Goal: Transaction & Acquisition: Purchase product/service

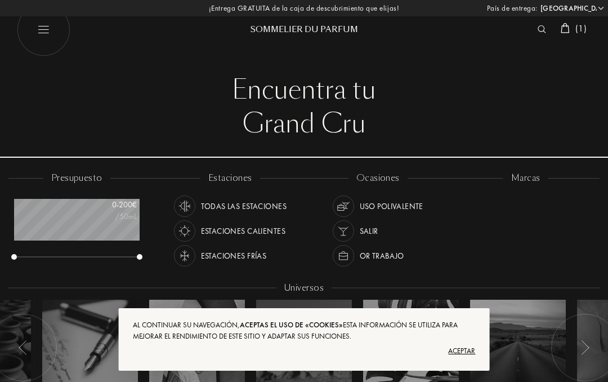
select select "ES"
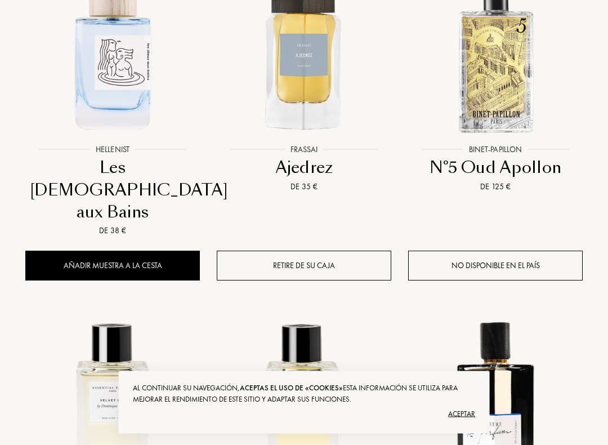
scroll to position [522, 1]
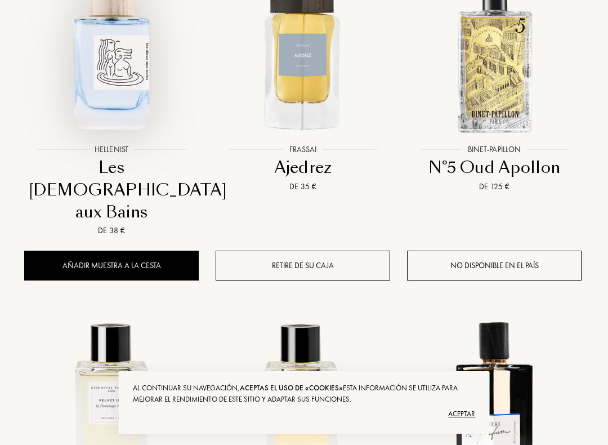
click at [91, 167] on div at bounding box center [112, 60] width 192 height 216
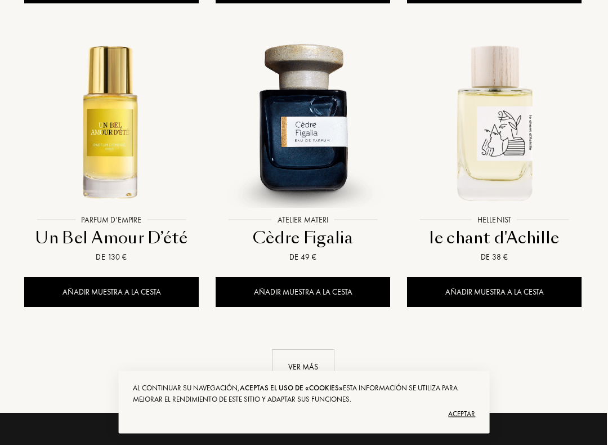
scroll to position [1407, 1]
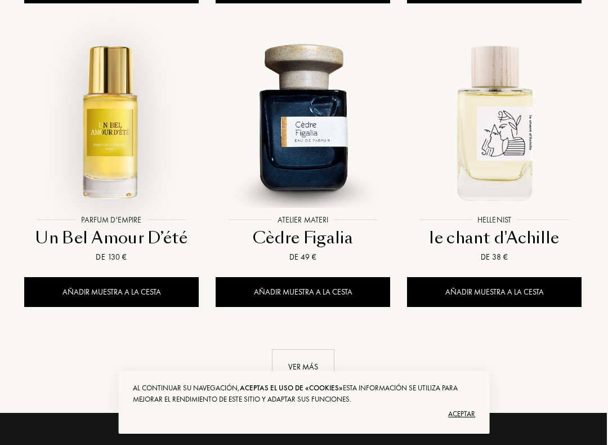
click at [83, 189] on div at bounding box center [112, 131] width 192 height 216
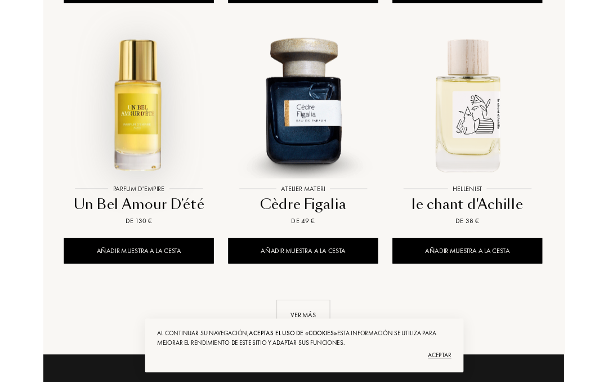
scroll to position [1438, 1]
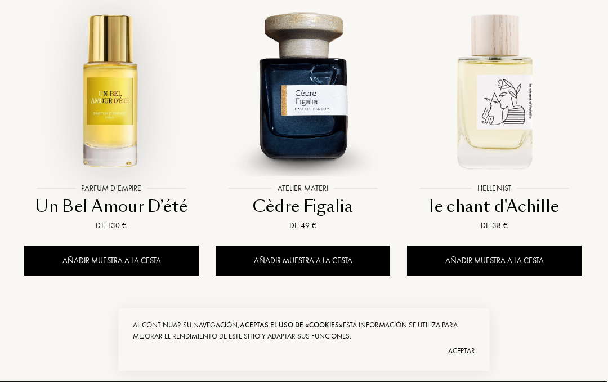
click at [70, 246] on div "Añadir muestra a la cesta" at bounding box center [111, 261] width 175 height 30
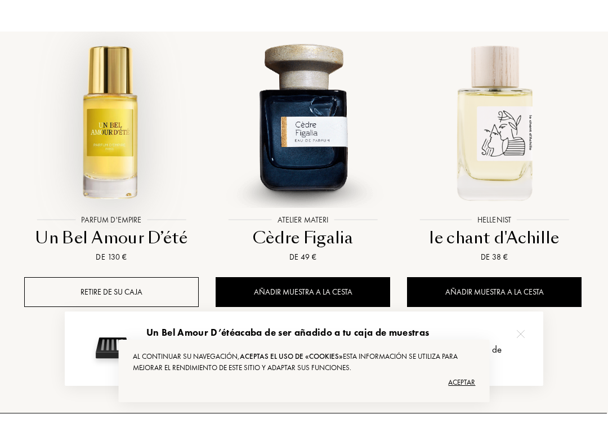
scroll to position [1430, 1]
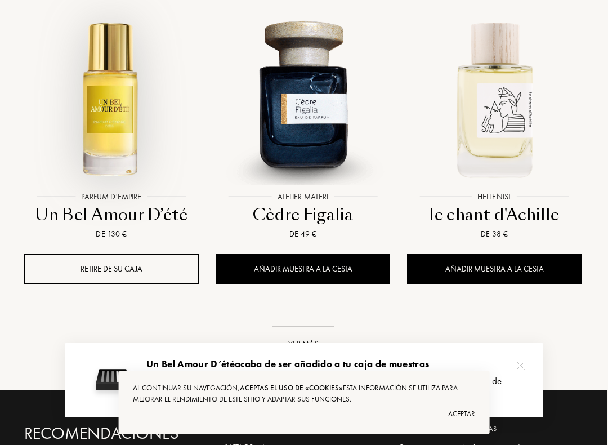
click at [304, 326] on div "Ver más" at bounding box center [303, 343] width 63 height 35
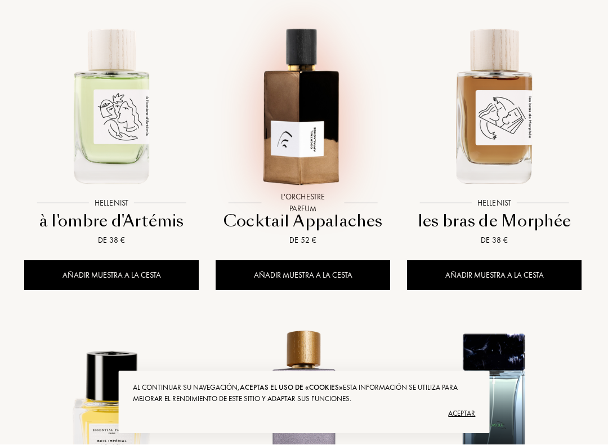
scroll to position [1727, 1]
click at [301, 172] on div at bounding box center [303, 114] width 192 height 216
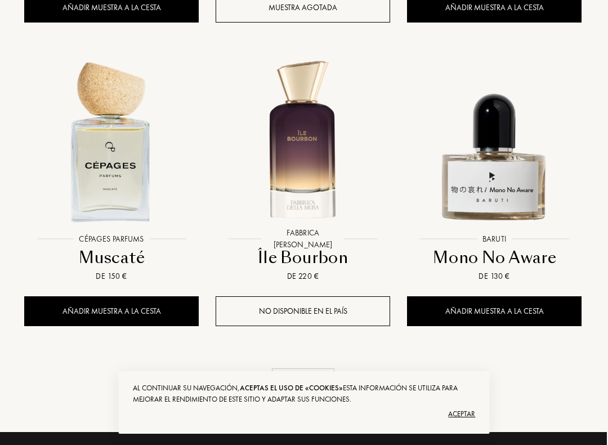
scroll to position [2626, 1]
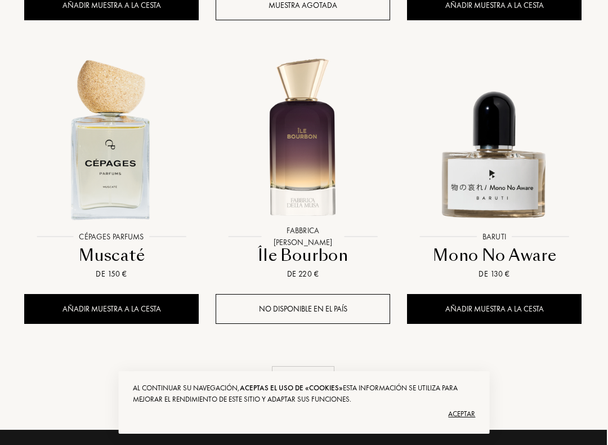
click at [297, 366] on div "Ver más" at bounding box center [303, 383] width 63 height 35
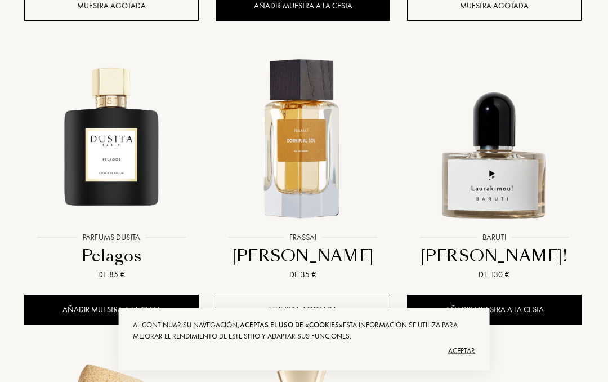
scroll to position [2315, 1]
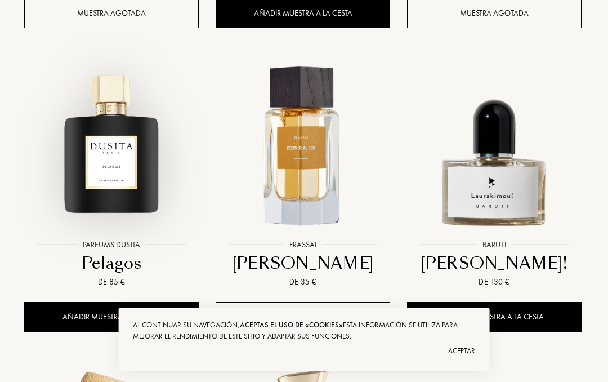
click at [92, 137] on img at bounding box center [111, 146] width 172 height 172
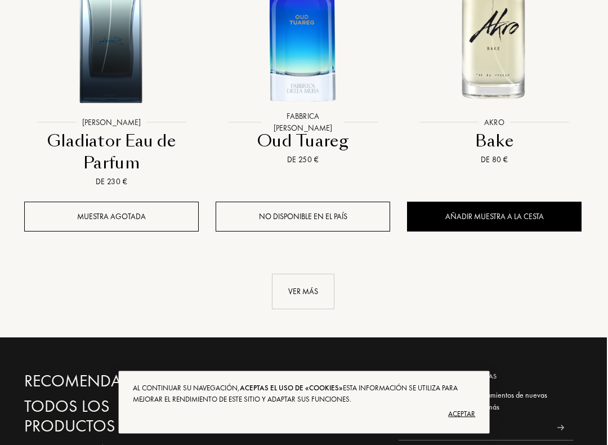
click at [304, 274] on div "Ver más" at bounding box center [303, 291] width 63 height 35
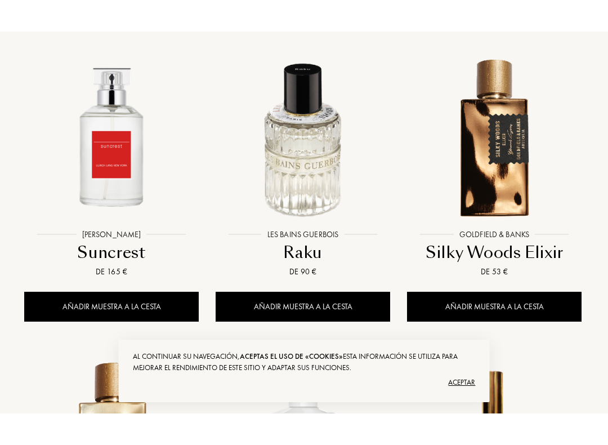
scroll to position [4877, 1]
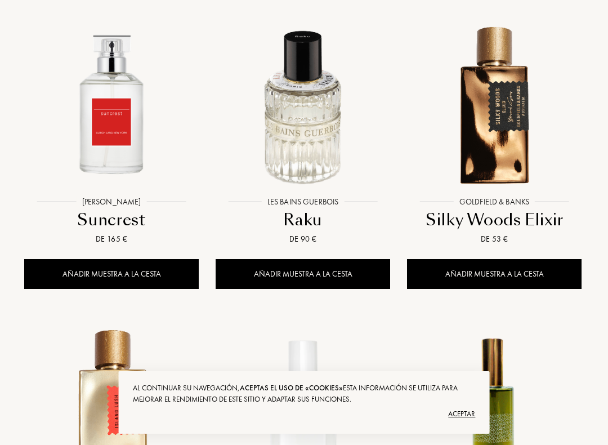
click at [337, 259] on div "Añadir muestra a la cesta" at bounding box center [303, 274] width 175 height 30
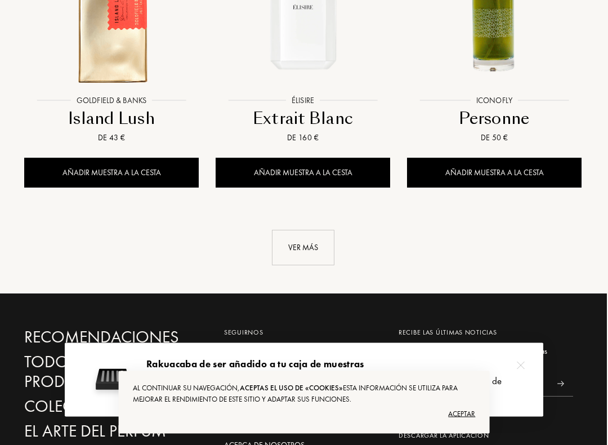
scroll to position [5282, 1]
click at [305, 230] on div "Ver más" at bounding box center [303, 247] width 63 height 35
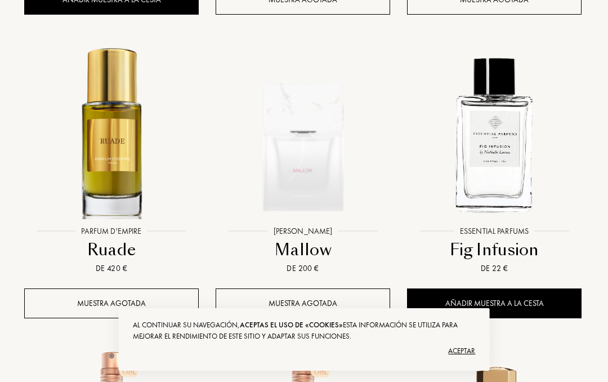
scroll to position [6084, 1]
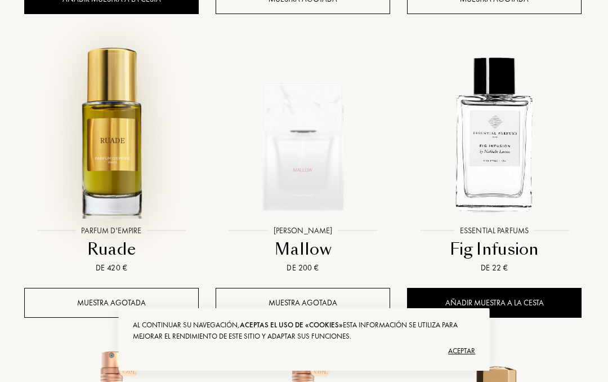
click at [108, 173] on div at bounding box center [112, 142] width 192 height 216
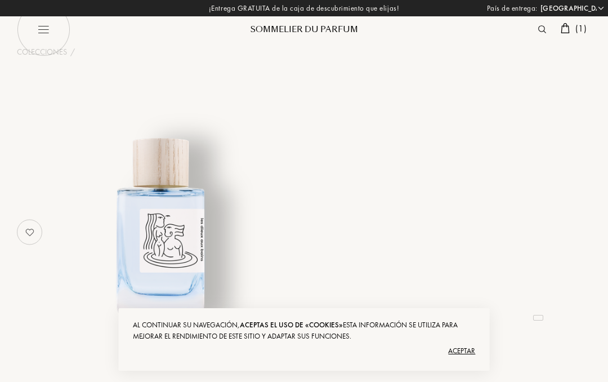
select select "ES"
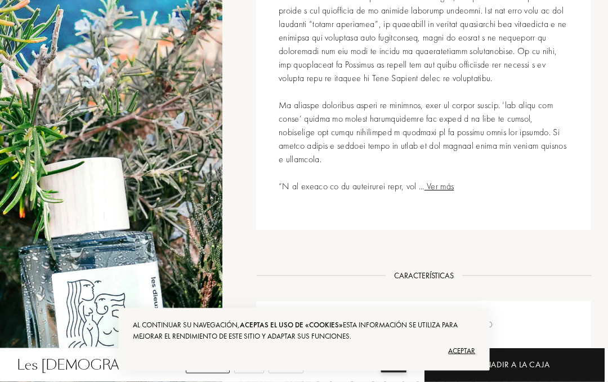
scroll to position [513, 0]
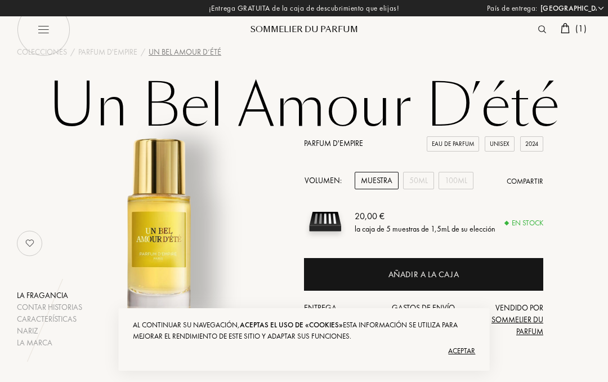
select select "ES"
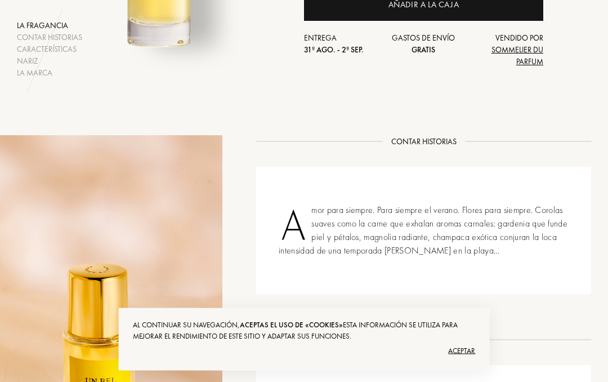
scroll to position [242, 0]
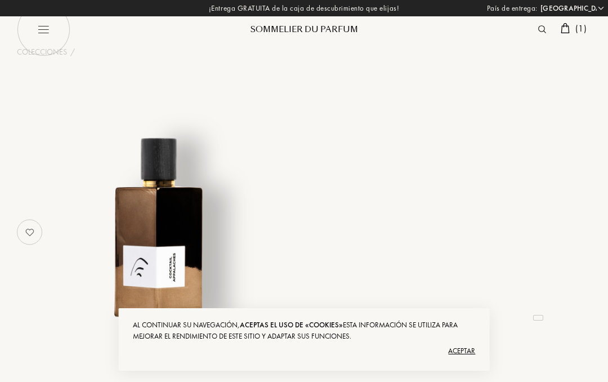
select select "ES"
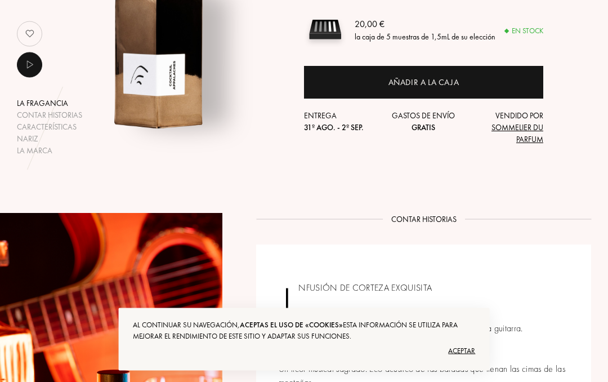
scroll to position [163, 0]
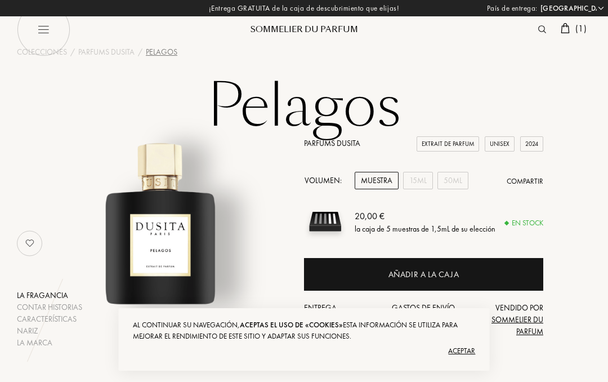
select select "ES"
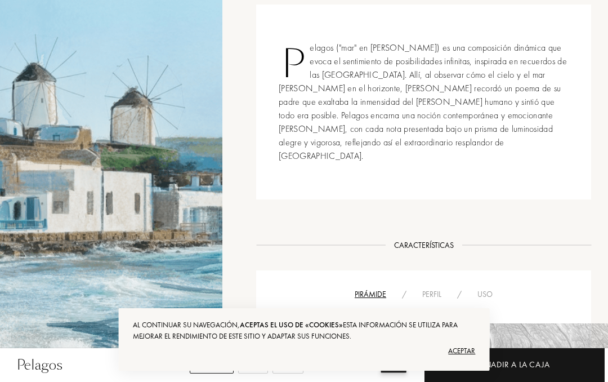
scroll to position [430, 2]
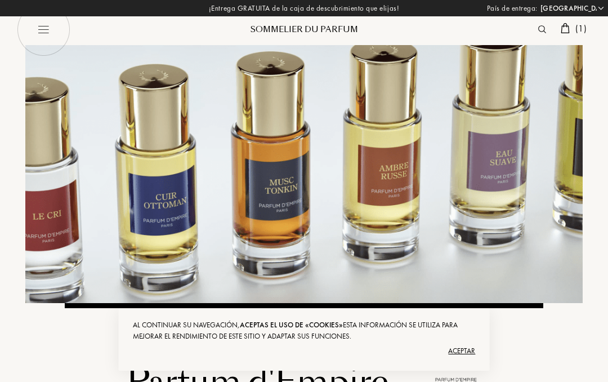
select select "ES"
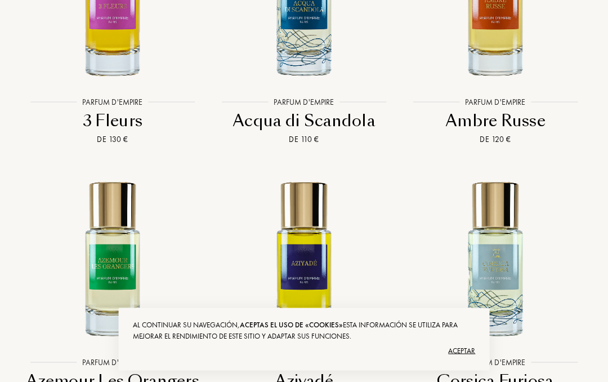
scroll to position [2199, 0]
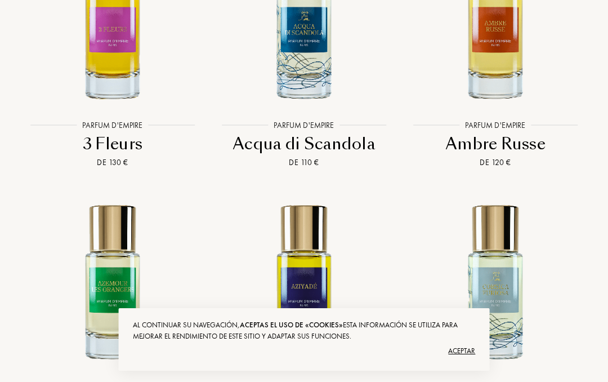
click at [94, 131] on div "Parfum d'Empire" at bounding box center [113, 125] width 72 height 12
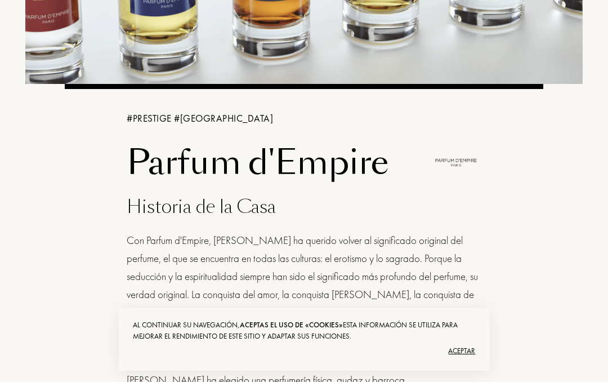
scroll to position [0, 0]
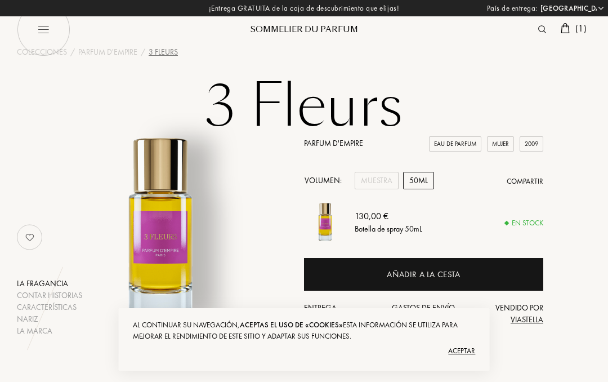
select select "ES"
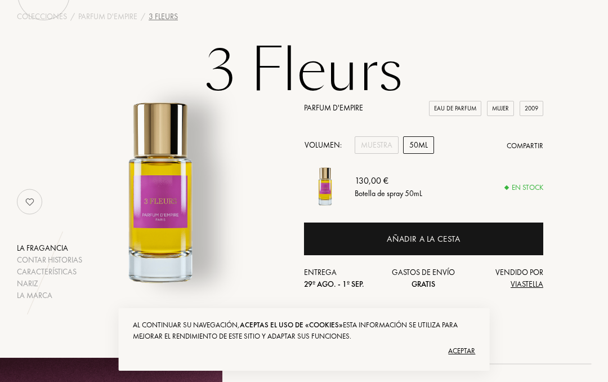
scroll to position [35, 0]
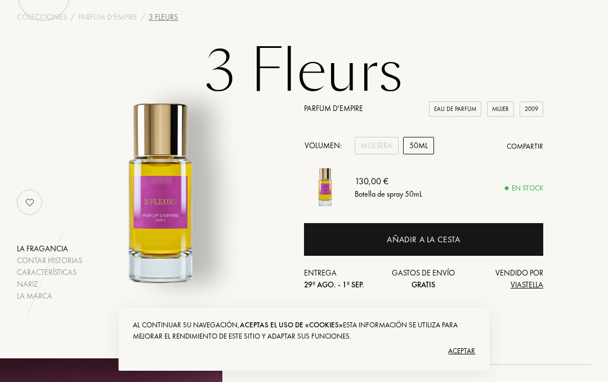
click at [375, 138] on div "Muestra" at bounding box center [377, 145] width 44 height 17
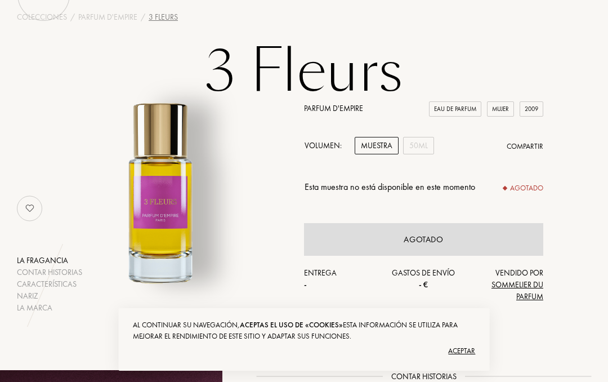
scroll to position [0, 0]
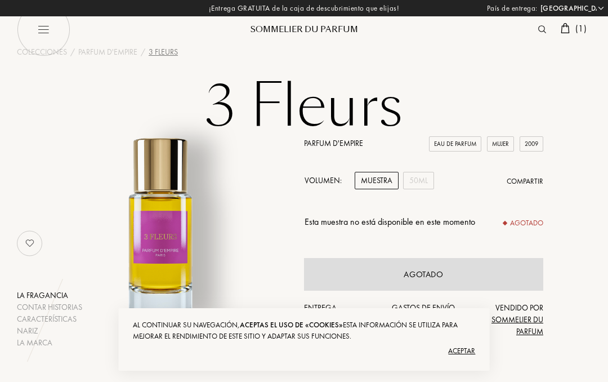
click at [583, 27] on span "( 1 )" at bounding box center [581, 29] width 11 height 12
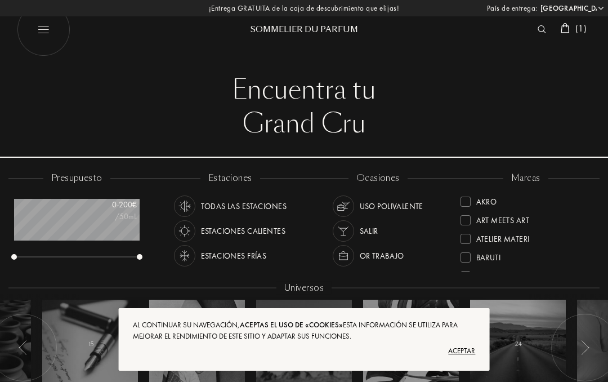
select select "ES"
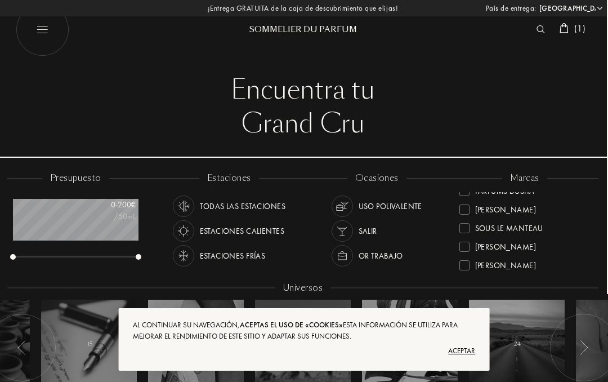
scroll to position [402, 0]
click at [463, 210] on div at bounding box center [465, 209] width 10 height 10
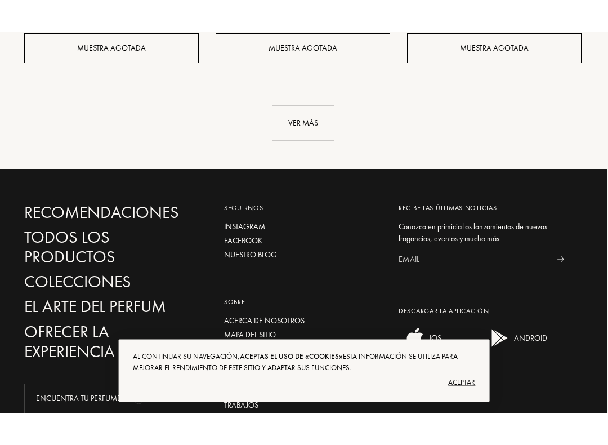
scroll to position [1693, 1]
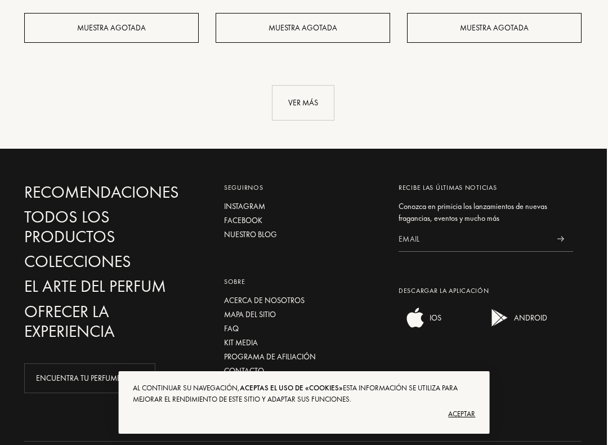
click at [305, 103] on div "Ver más" at bounding box center [303, 102] width 63 height 35
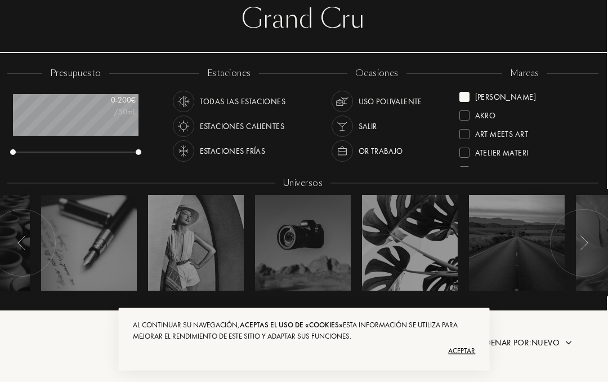
scroll to position [0, 1]
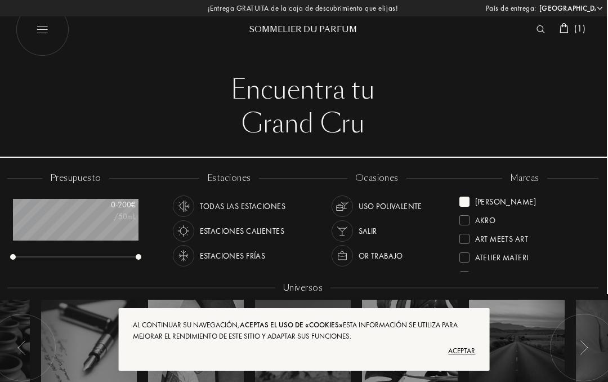
click at [467, 204] on div at bounding box center [465, 202] width 10 height 10
click at [464, 203] on div at bounding box center [465, 202] width 10 height 10
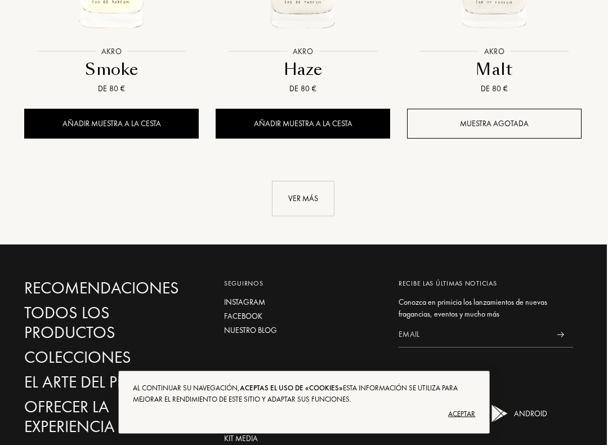
scroll to position [1538, 1]
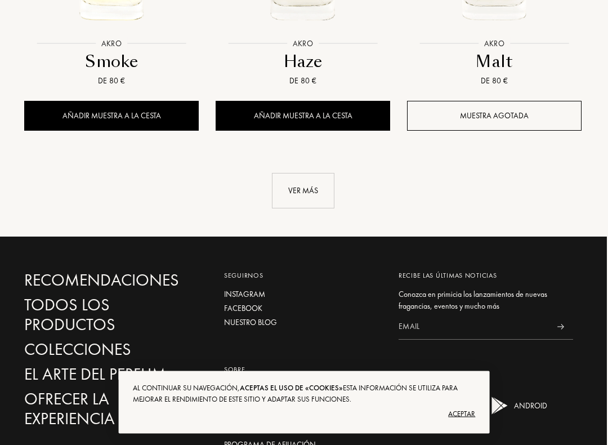
click at [324, 161] on div "Ver más" at bounding box center [303, 180] width 575 height 58
click at [310, 184] on div "Ver más" at bounding box center [303, 191] width 63 height 35
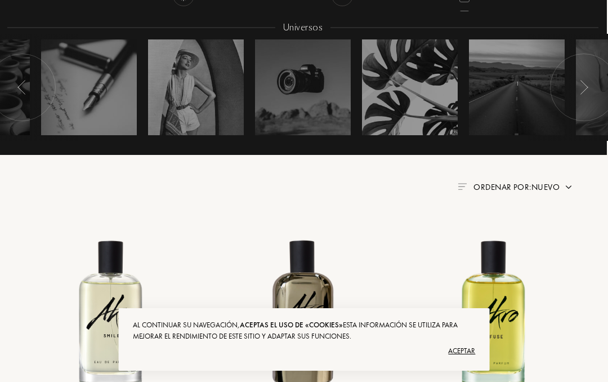
scroll to position [0, 1]
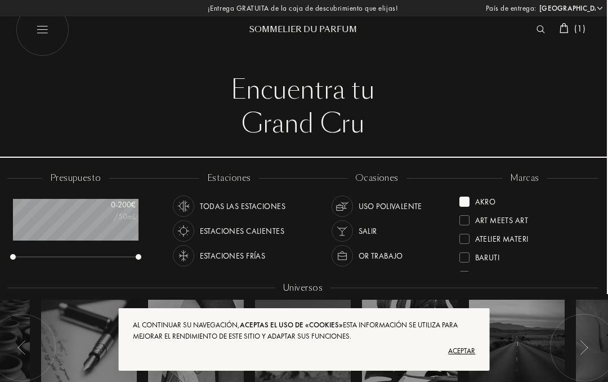
click at [467, 203] on div at bounding box center [465, 202] width 10 height 10
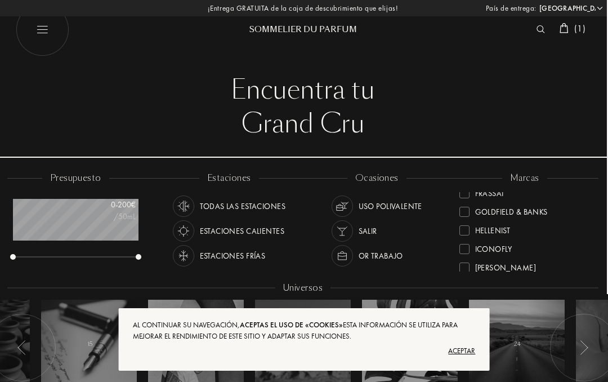
scroll to position [177, 0]
click at [464, 211] on div at bounding box center [465, 211] width 10 height 10
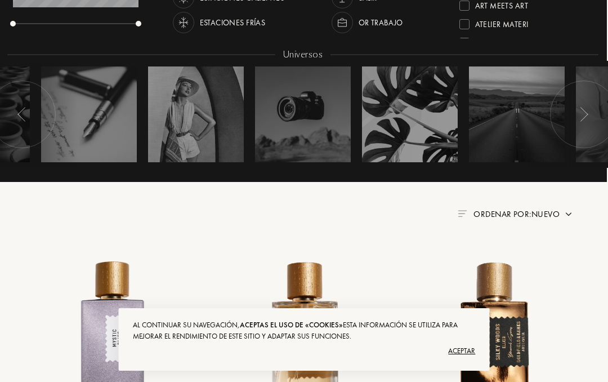
scroll to position [0, 1]
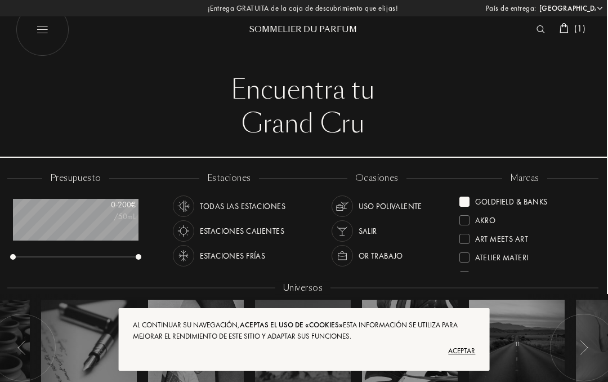
click at [465, 207] on div "Akro" at bounding box center [525, 216] width 131 height 19
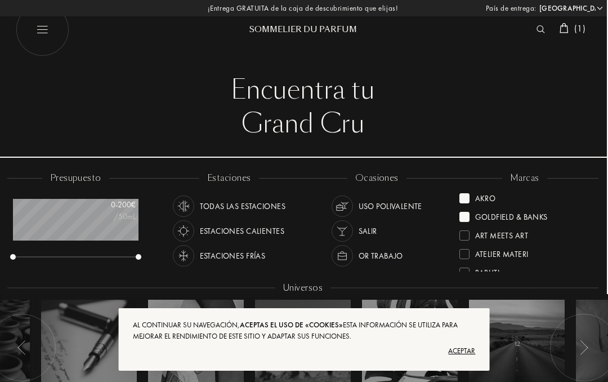
click at [469, 195] on div at bounding box center [465, 198] width 10 height 10
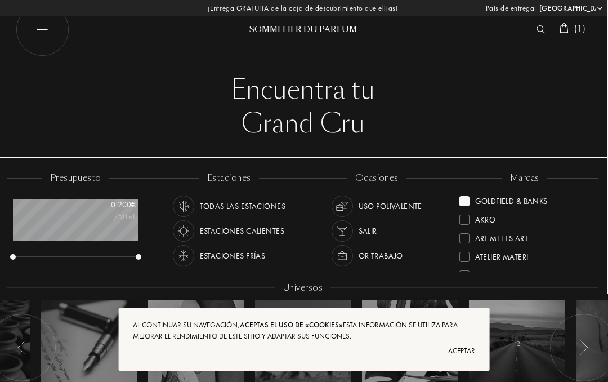
click at [467, 212] on div "Akro" at bounding box center [478, 217] width 37 height 15
click at [468, 199] on div at bounding box center [465, 202] width 10 height 10
click at [466, 199] on div at bounding box center [465, 202] width 10 height 10
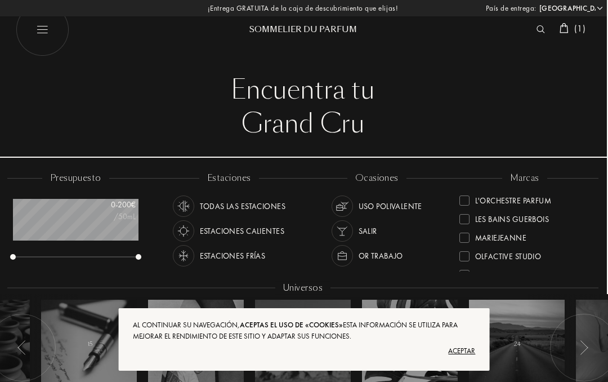
click at [460, 219] on div at bounding box center [465, 219] width 10 height 10
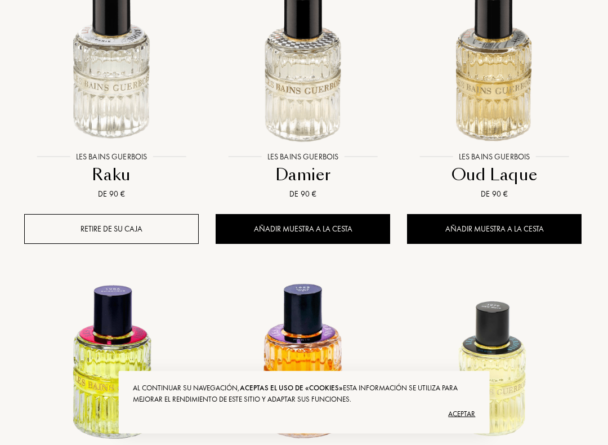
scroll to position [514, 1]
click at [310, 166] on div at bounding box center [303, 67] width 192 height 216
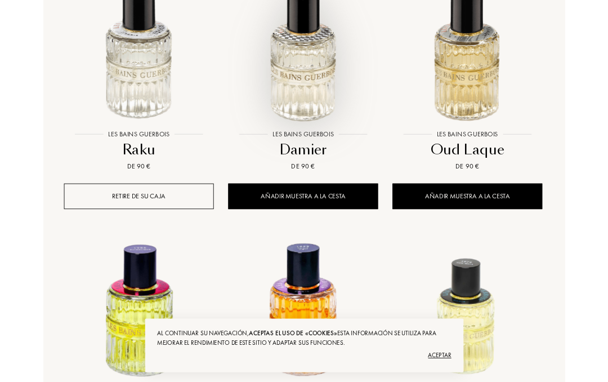
scroll to position [546, 1]
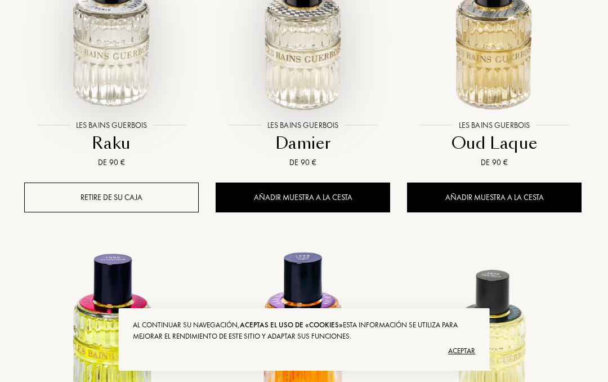
click at [98, 129] on div at bounding box center [112, 36] width 192 height 216
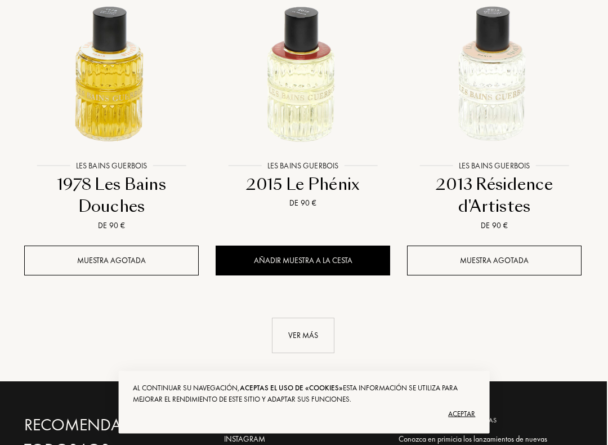
scroll to position [1443, 1]
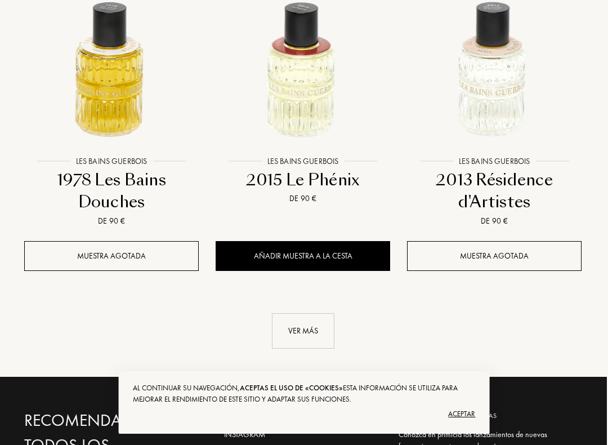
click at [297, 327] on div "Ver más" at bounding box center [303, 330] width 63 height 35
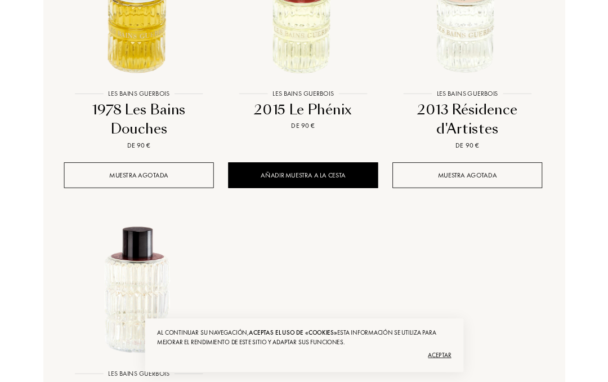
scroll to position [1485, 1]
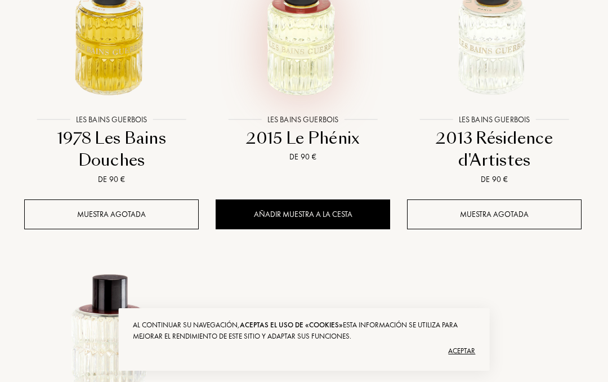
click at [309, 136] on div at bounding box center [303, 31] width 192 height 216
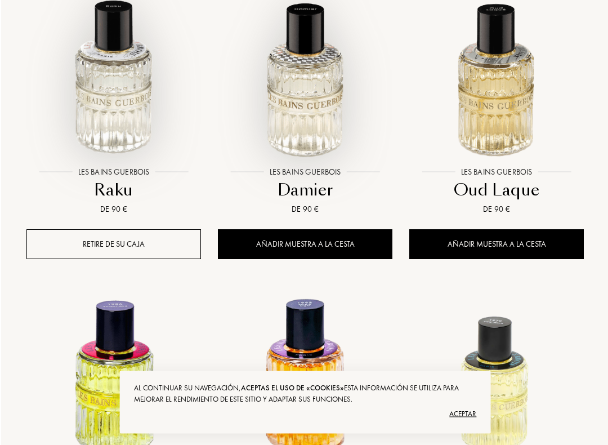
scroll to position [500, 0]
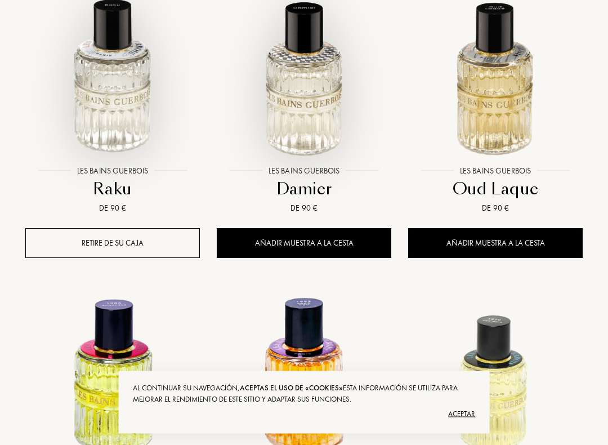
click at [306, 181] on div at bounding box center [304, 82] width 192 height 216
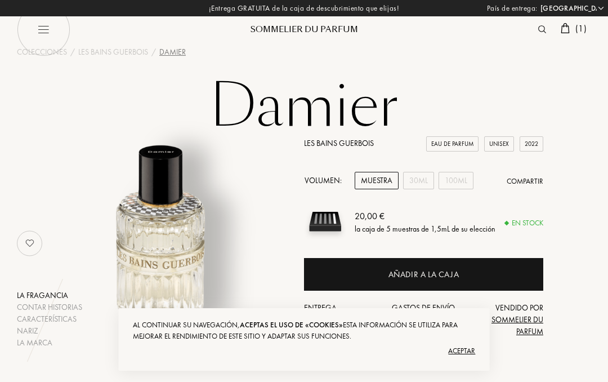
select select "ES"
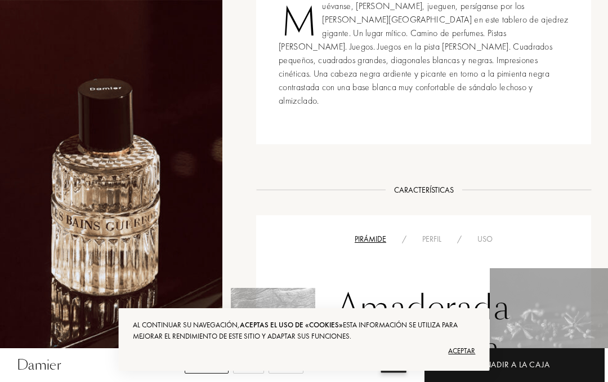
scroll to position [441, 0]
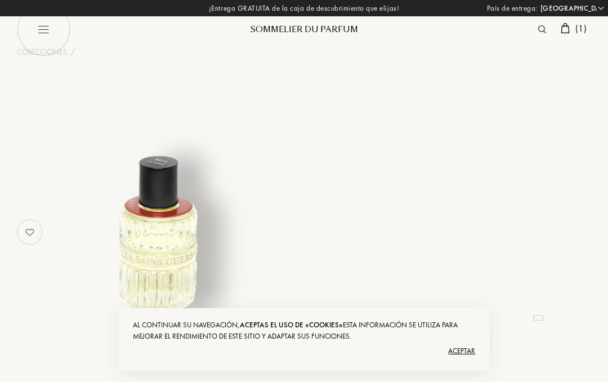
select select "ES"
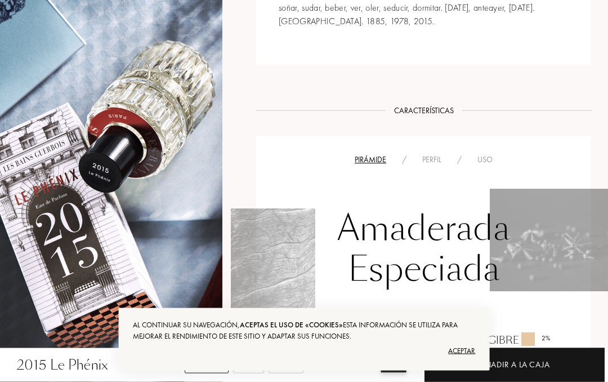
scroll to position [519, 0]
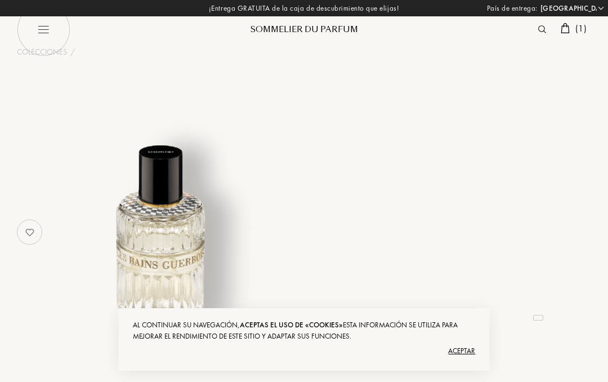
select select "ES"
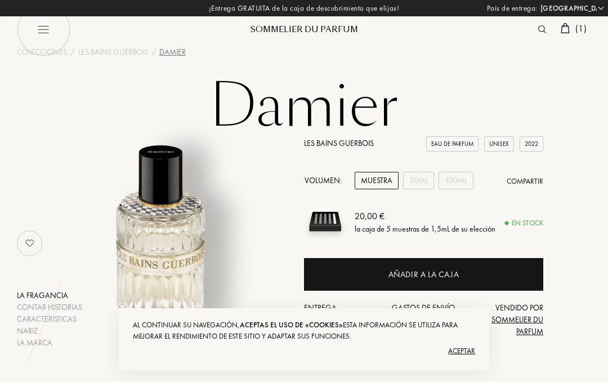
click at [41, 30] on img at bounding box center [44, 30] width 54 height 54
select select "ES"
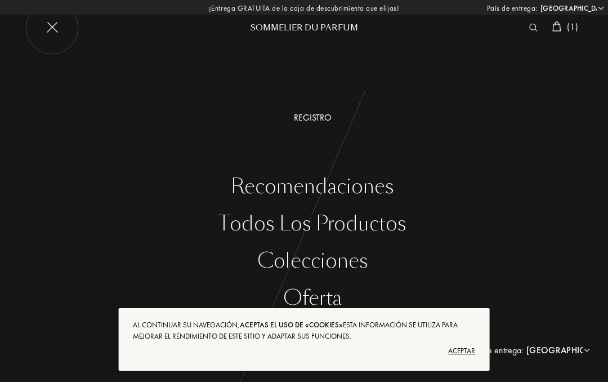
click at [371, 183] on div "Recomendaciones" at bounding box center [313, 186] width 592 height 23
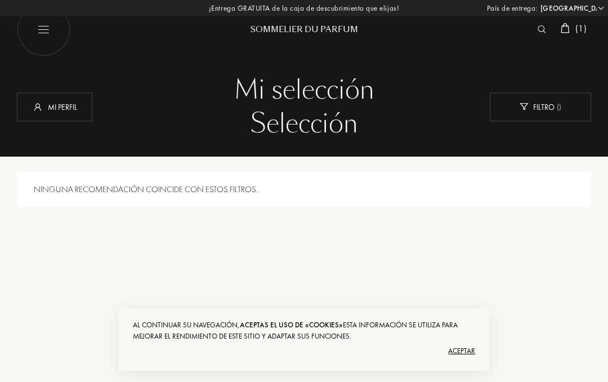
select select "ES"
click at [463, 348] on div "Aceptar" at bounding box center [304, 351] width 343 height 18
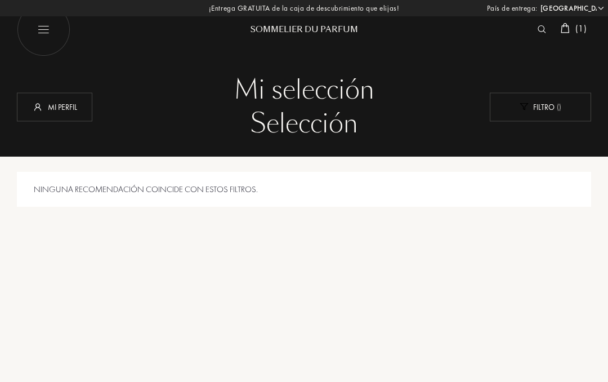
click at [553, 105] on div "Filtro ( )" at bounding box center [540, 106] width 101 height 29
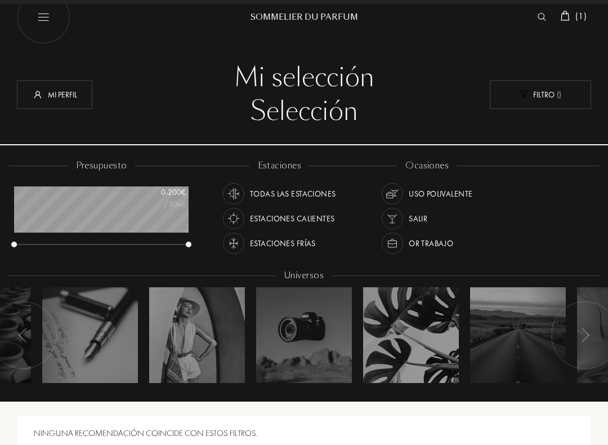
scroll to position [13, 0]
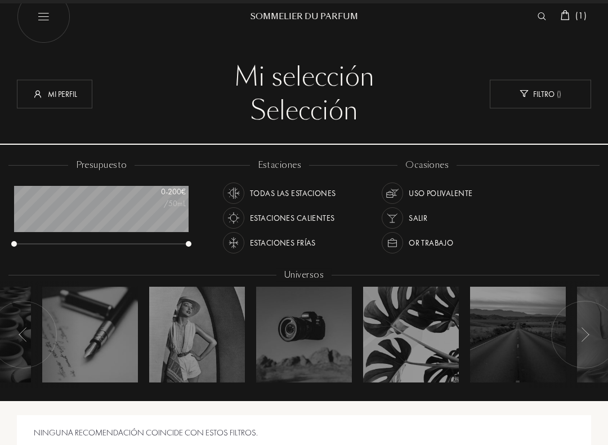
click at [434, 193] on div "Uso polivalente" at bounding box center [441, 193] width 64 height 21
click at [310, 216] on div "Estaciones calientes" at bounding box center [292, 217] width 85 height 21
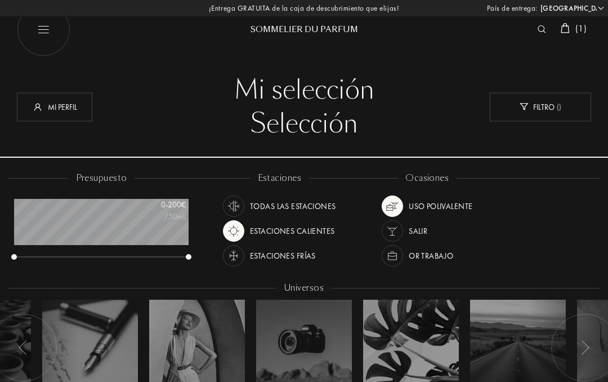
click at [62, 105] on div "Mi perfil" at bounding box center [54, 106] width 75 height 29
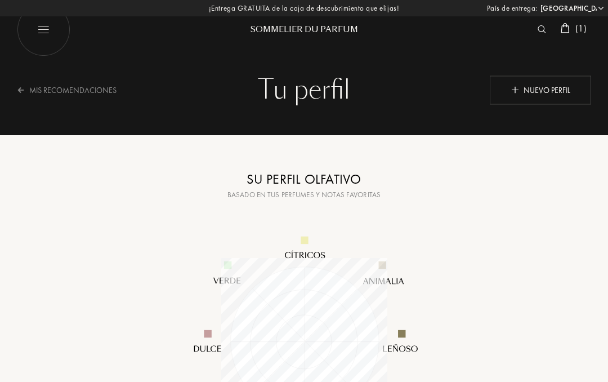
select select "ES"
click at [46, 32] on img at bounding box center [44, 30] width 54 height 54
select select "ES"
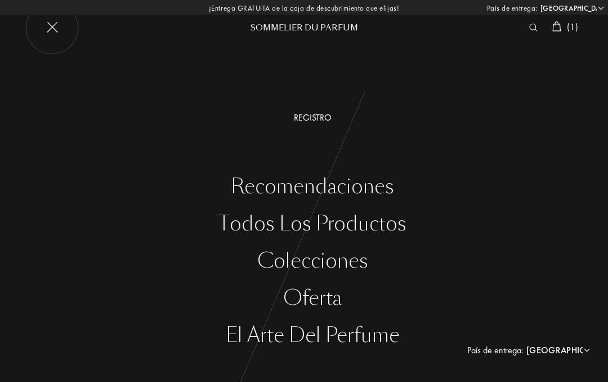
click at [374, 186] on div "Recomendaciones" at bounding box center [313, 186] width 592 height 23
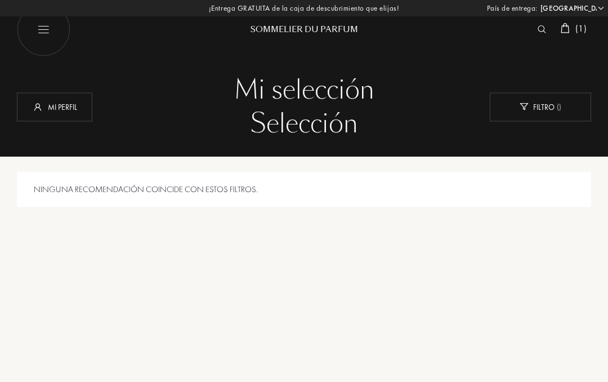
select select "ES"
click at [548, 109] on div "Filtro ( )" at bounding box center [540, 106] width 101 height 29
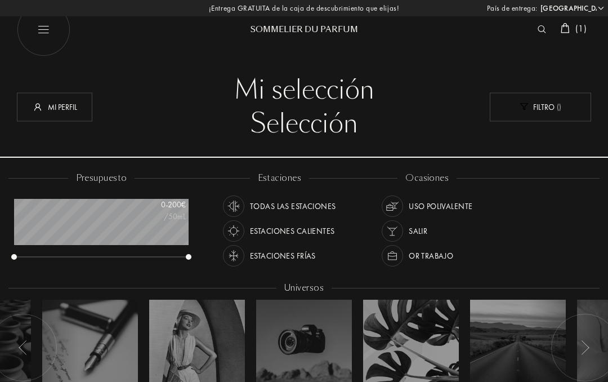
scroll to position [56, 175]
click at [518, 208] on div "presupuesto 0 - 200 € /50mL estaciones Todas las estaciones Estaciones caliente…" at bounding box center [304, 292] width 592 height 241
click at [43, 32] on img at bounding box center [44, 30] width 54 height 54
select select "ES"
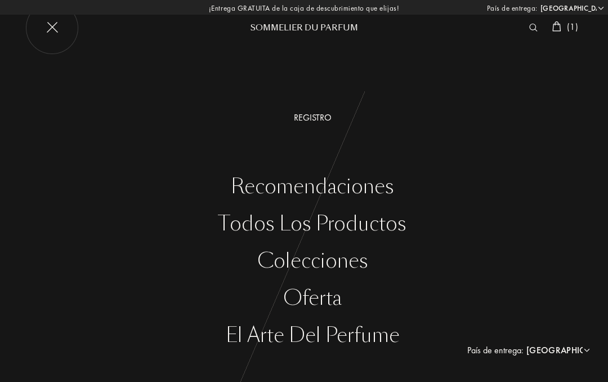
click at [361, 226] on div "Todos los productos" at bounding box center [313, 223] width 592 height 23
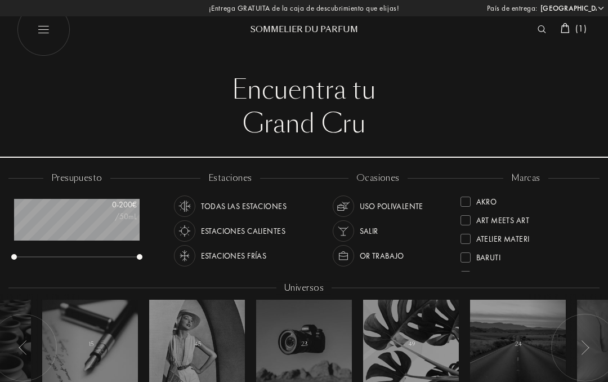
select select "ES"
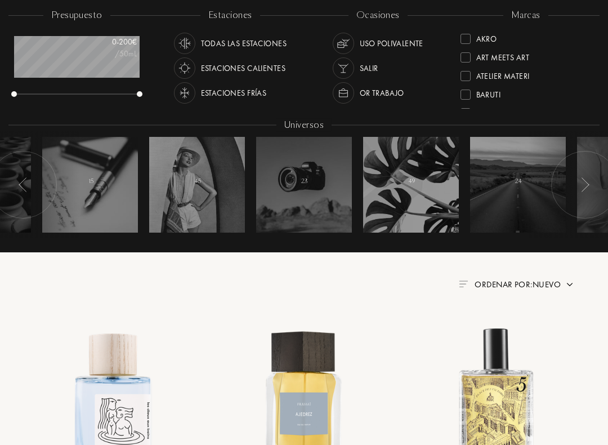
scroll to position [56, 125]
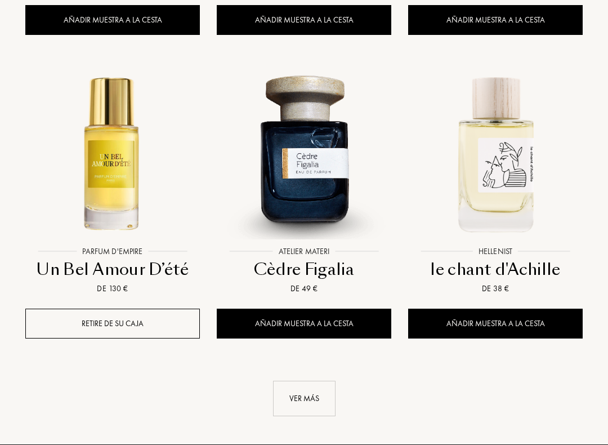
click at [312, 381] on div "Ver más" at bounding box center [304, 398] width 63 height 35
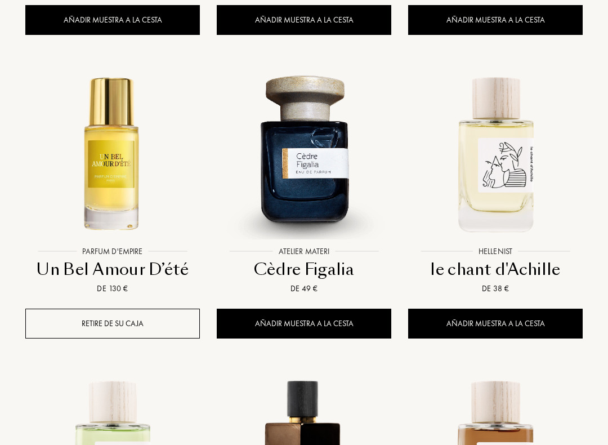
click at [303, 207] on div at bounding box center [304, 163] width 192 height 216
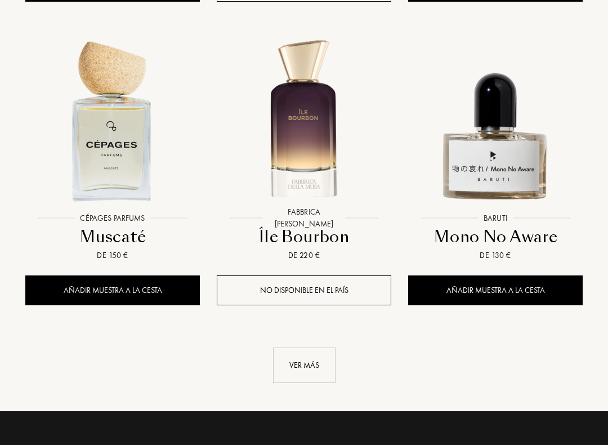
scroll to position [2645, 0]
click at [308, 348] on div "Ver más" at bounding box center [304, 365] width 63 height 35
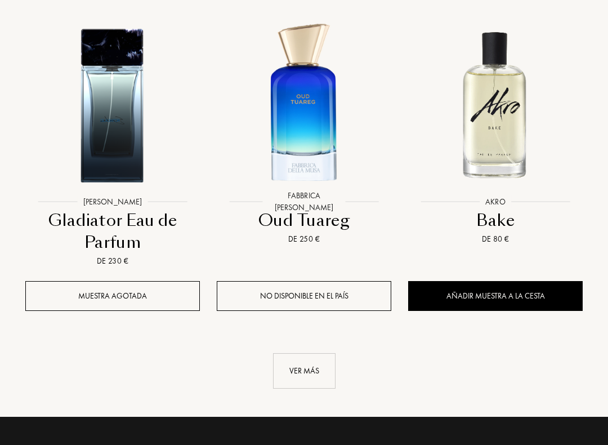
scroll to position [3966, 0]
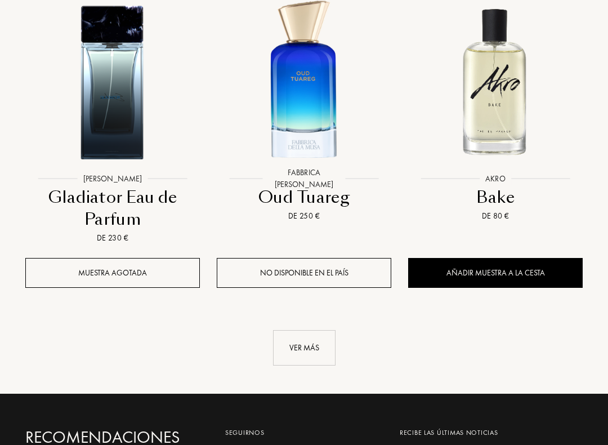
click at [299, 330] on div "Ver más" at bounding box center [304, 347] width 63 height 35
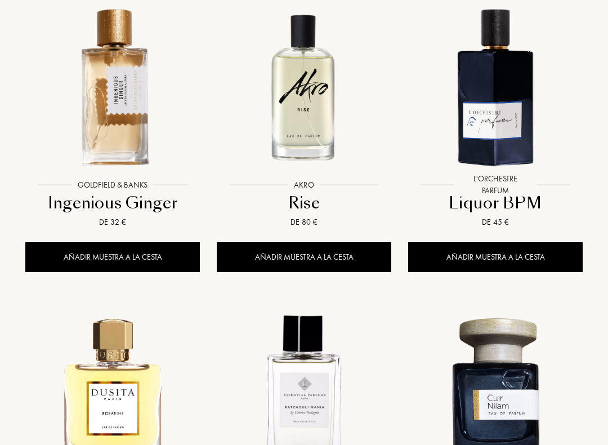
scroll to position [4286, 0]
click at [485, 148] on div at bounding box center [496, 96] width 192 height 216
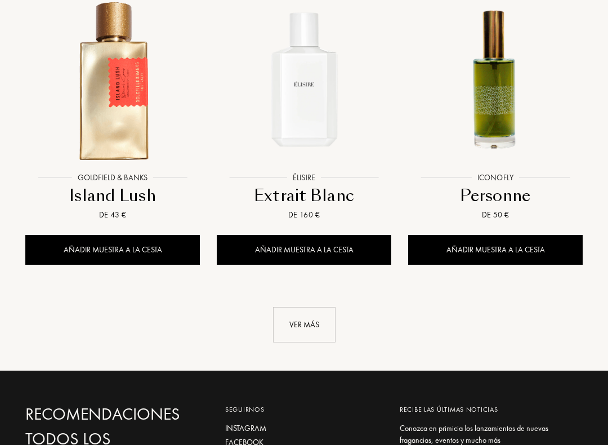
scroll to position [5206, 0]
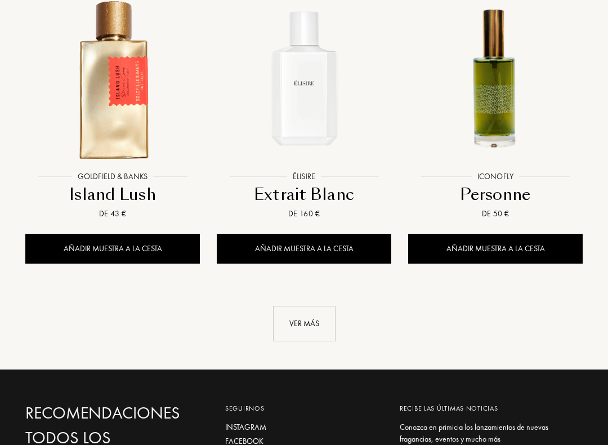
click at [326, 306] on div "Ver más" at bounding box center [304, 323] width 63 height 35
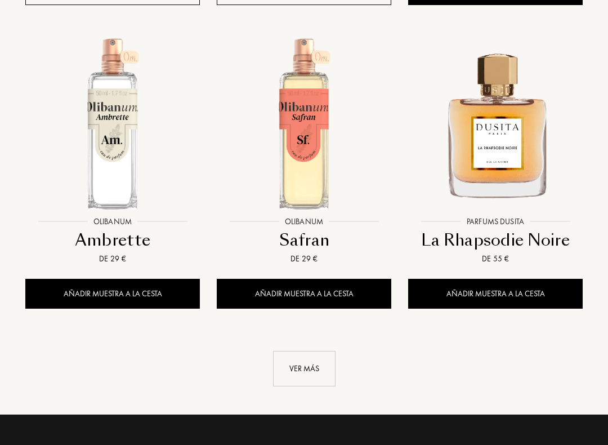
click at [296, 352] on div "Ver más" at bounding box center [304, 369] width 63 height 35
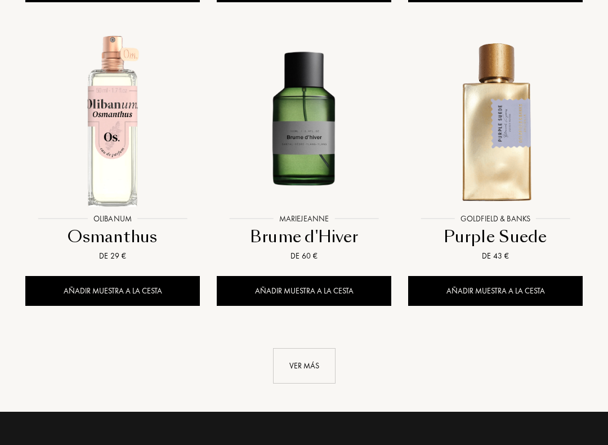
scroll to position [7616, 0]
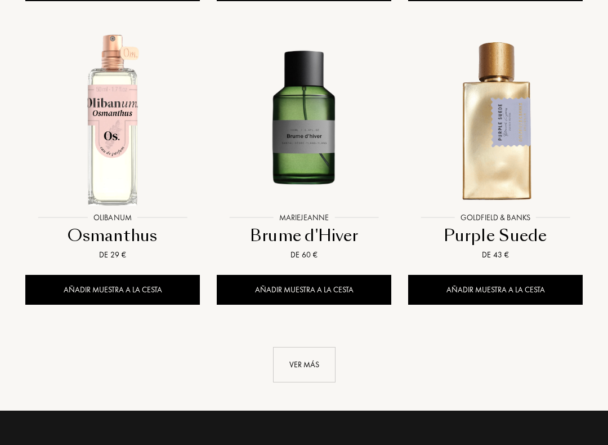
click at [314, 347] on div "Ver más" at bounding box center [304, 364] width 63 height 35
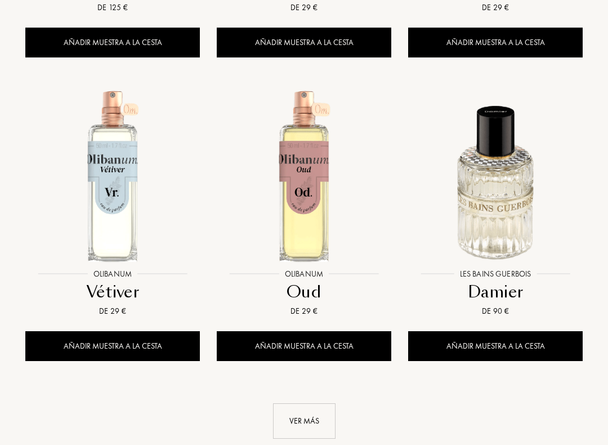
click at [314, 381] on div "Ver más" at bounding box center [304, 421] width 63 height 35
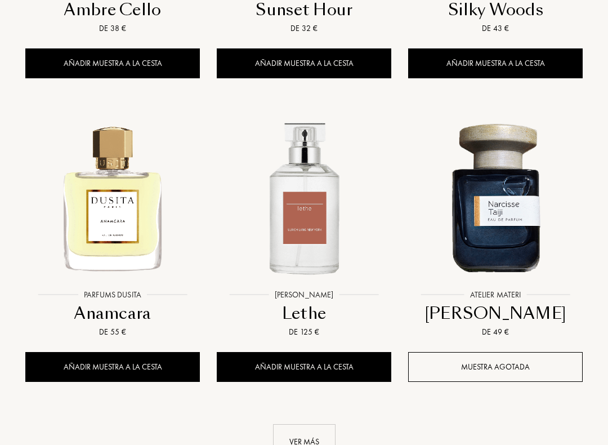
click at [318, 381] on div "Ver más" at bounding box center [304, 442] width 63 height 35
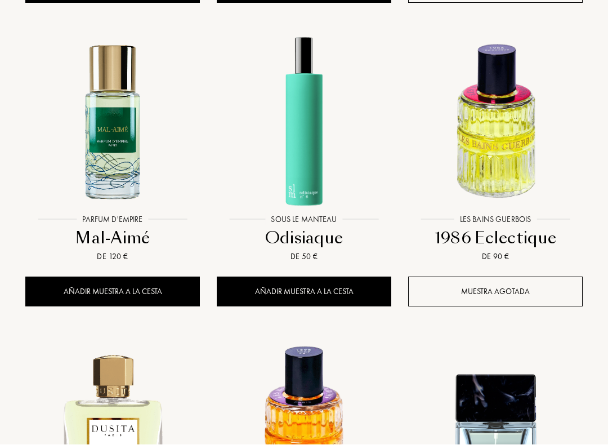
scroll to position [10348, 0]
click at [309, 174] on div at bounding box center [304, 131] width 192 height 216
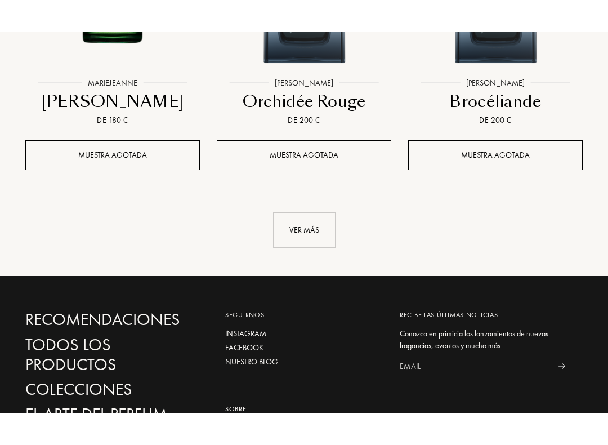
scroll to position [11427, 0]
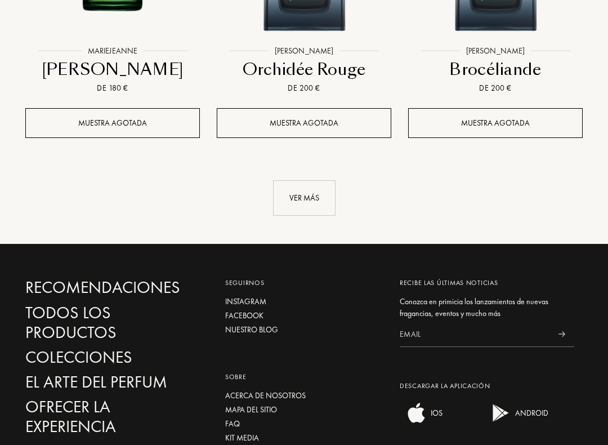
click at [305, 180] on div "Ver más" at bounding box center [304, 197] width 63 height 35
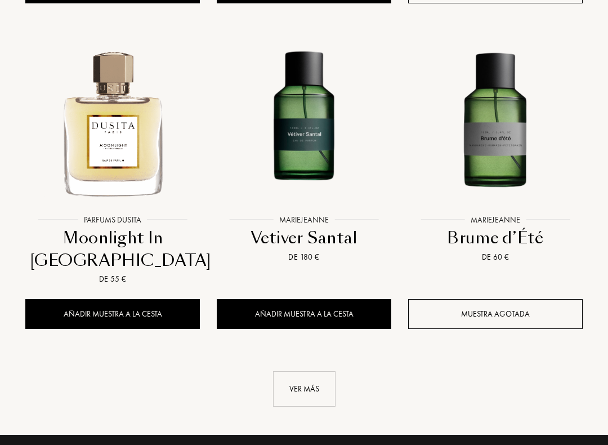
scroll to position [12474, 0]
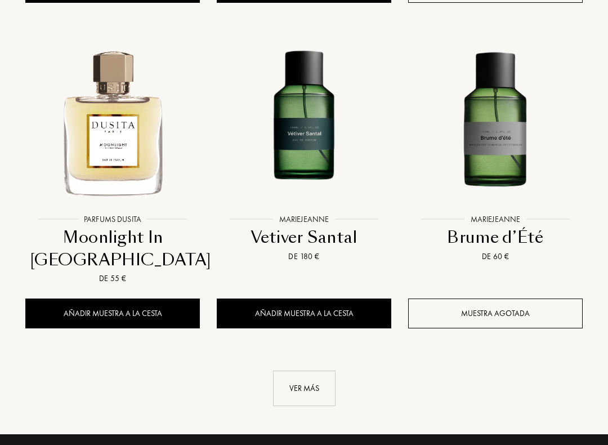
click at [320, 371] on div "Ver más" at bounding box center [304, 388] width 63 height 35
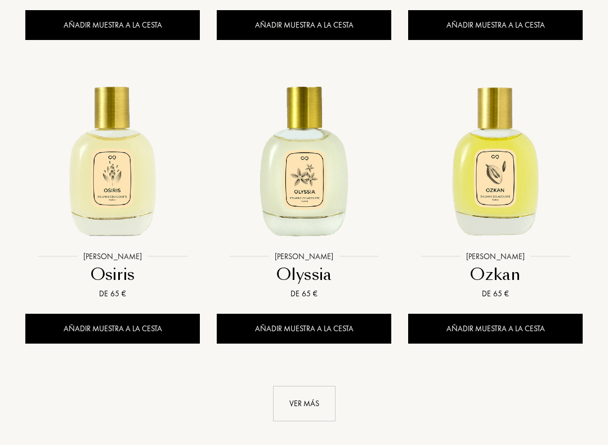
scroll to position [13718, 0]
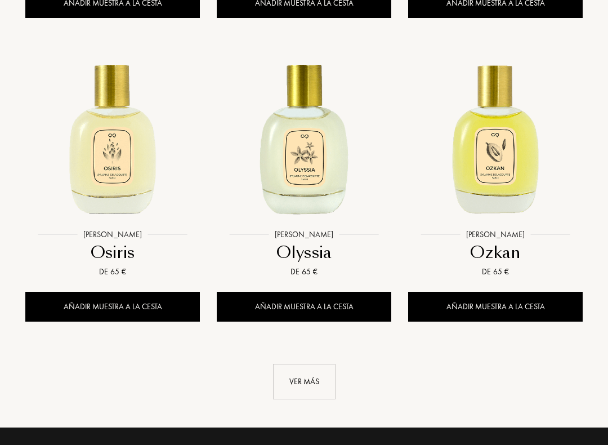
click at [303, 364] on div "Ver más" at bounding box center [304, 381] width 63 height 35
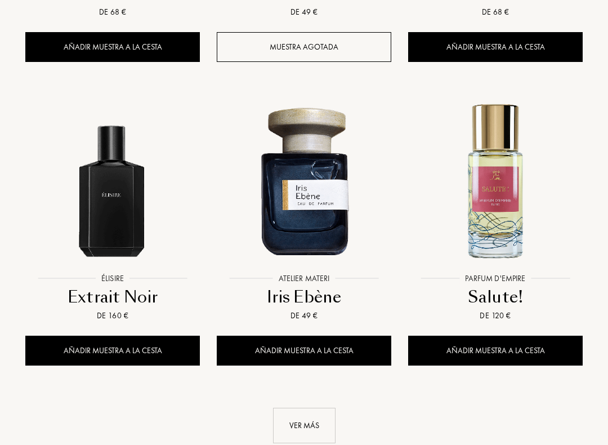
click at [303, 381] on div "Ver más" at bounding box center [304, 425] width 63 height 35
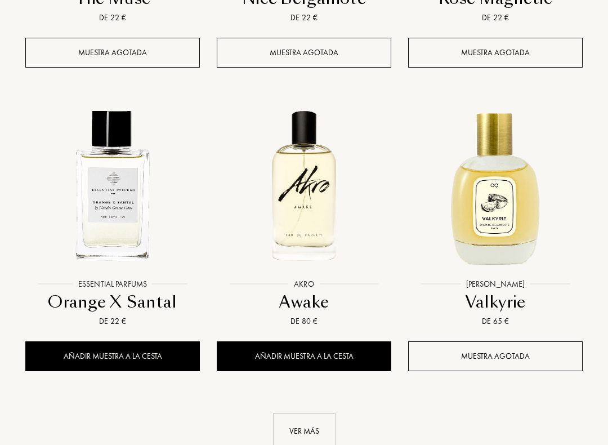
scroll to position [16123, 0]
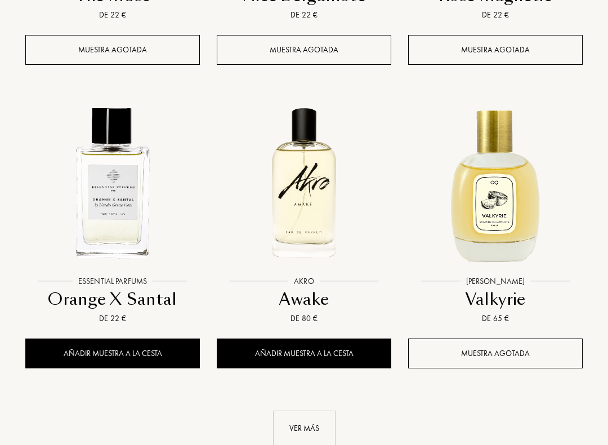
click at [302, 381] on div "Ver más" at bounding box center [304, 428] width 63 height 35
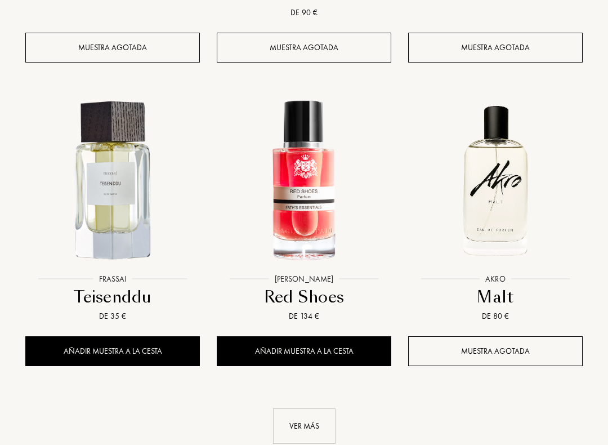
scroll to position [18667, 0]
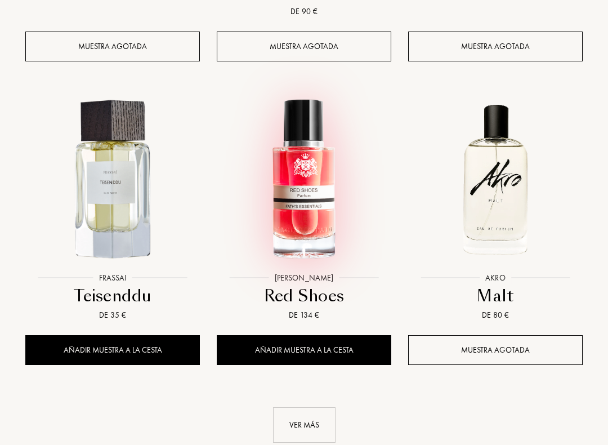
click at [301, 166] on div at bounding box center [304, 189] width 192 height 216
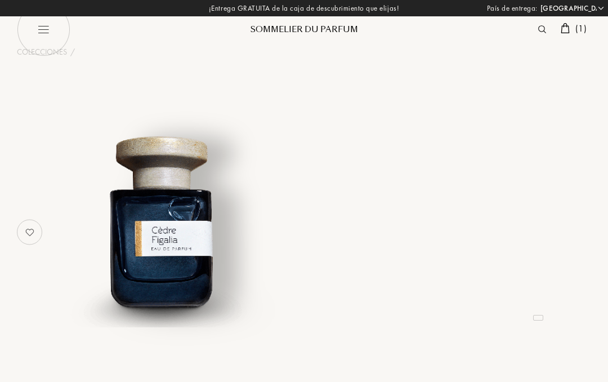
select select "ES"
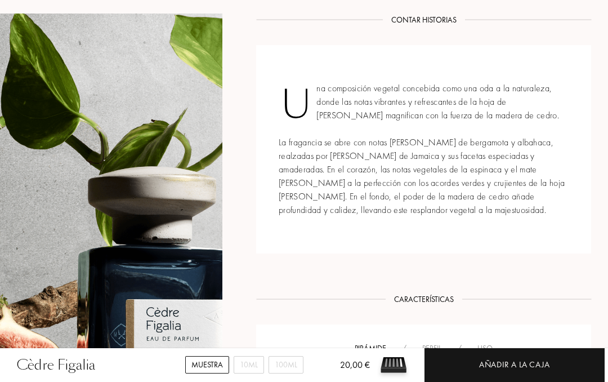
scroll to position [358, 0]
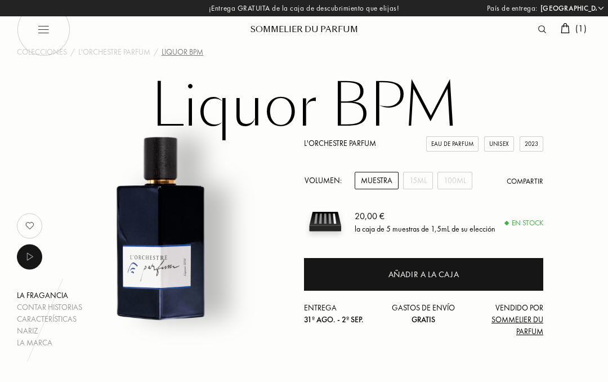
select select "ES"
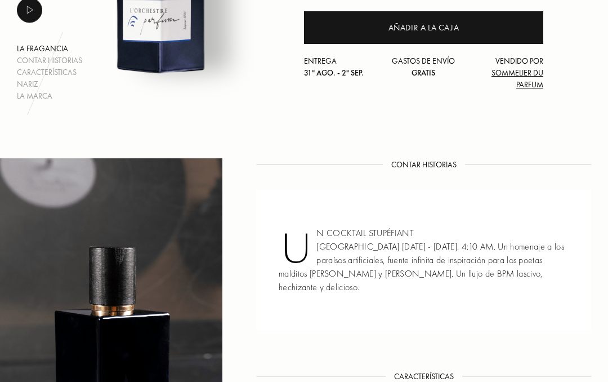
scroll to position [225, 0]
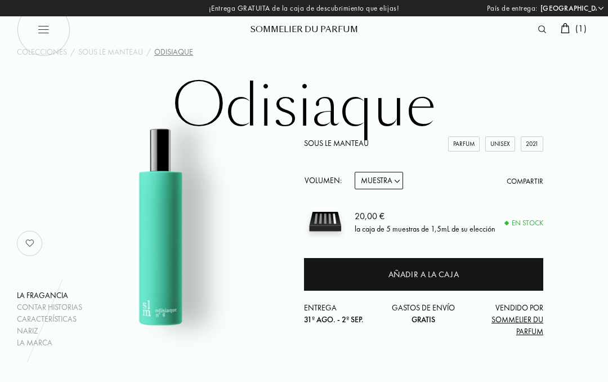
select select "ES"
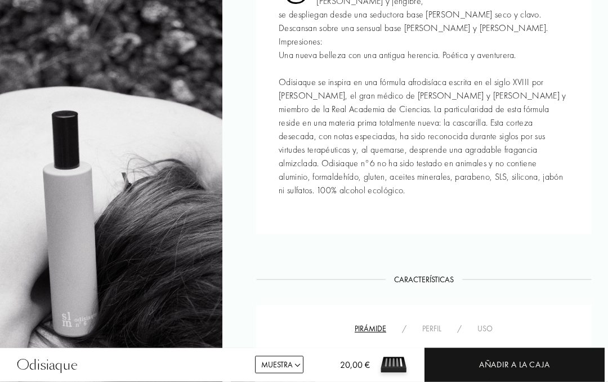
scroll to position [492, 0]
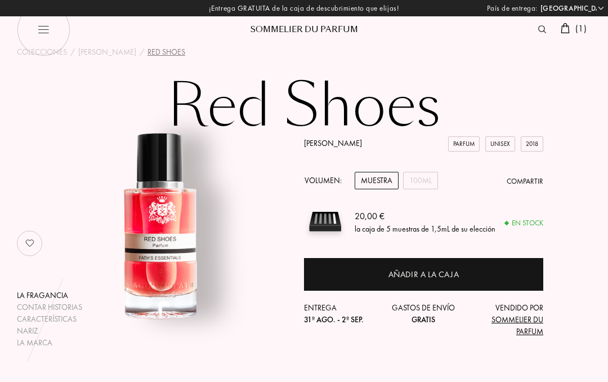
select select "ES"
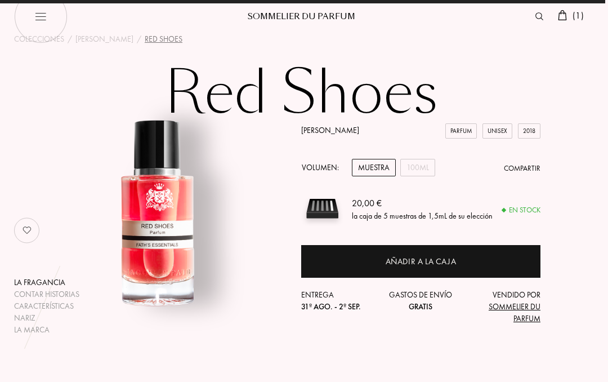
scroll to position [0, 2]
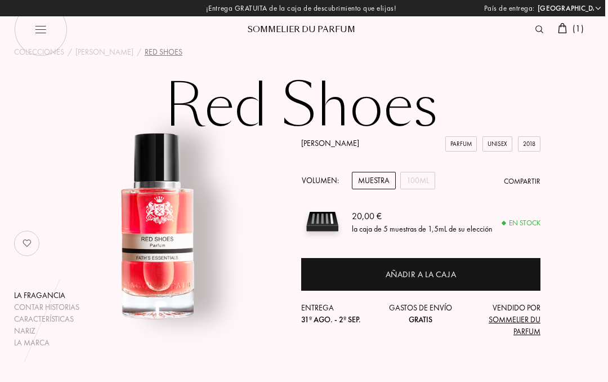
click at [419, 182] on div "100mL" at bounding box center [418, 180] width 35 height 17
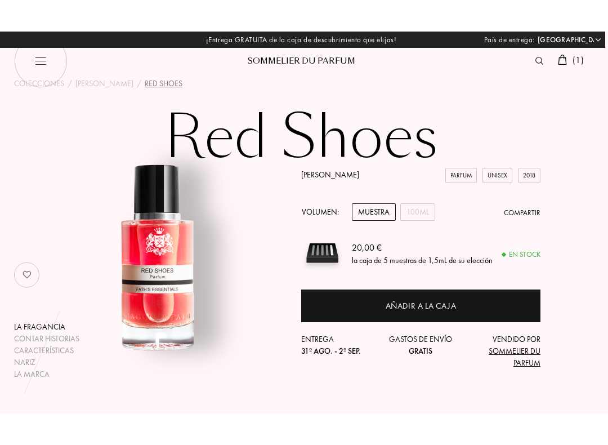
scroll to position [0, 3]
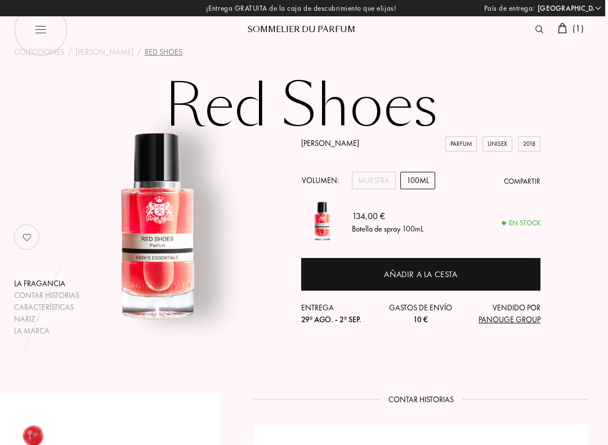
click at [325, 147] on link "[PERSON_NAME]" at bounding box center [330, 143] width 58 height 10
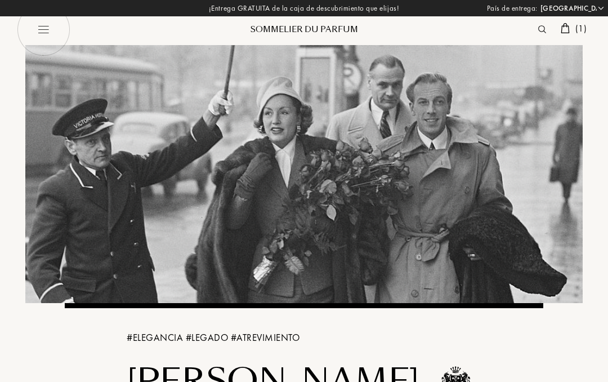
select select "ES"
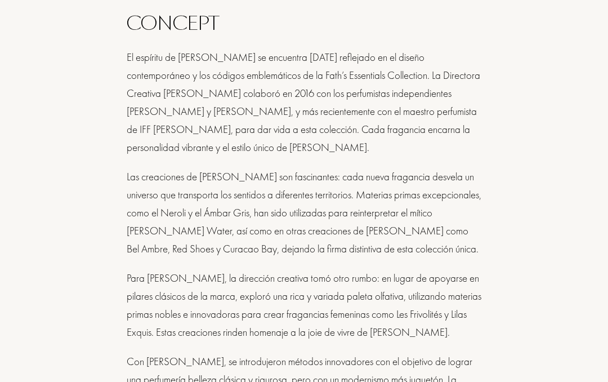
scroll to position [641, 0]
